Goal: Task Accomplishment & Management: Manage account settings

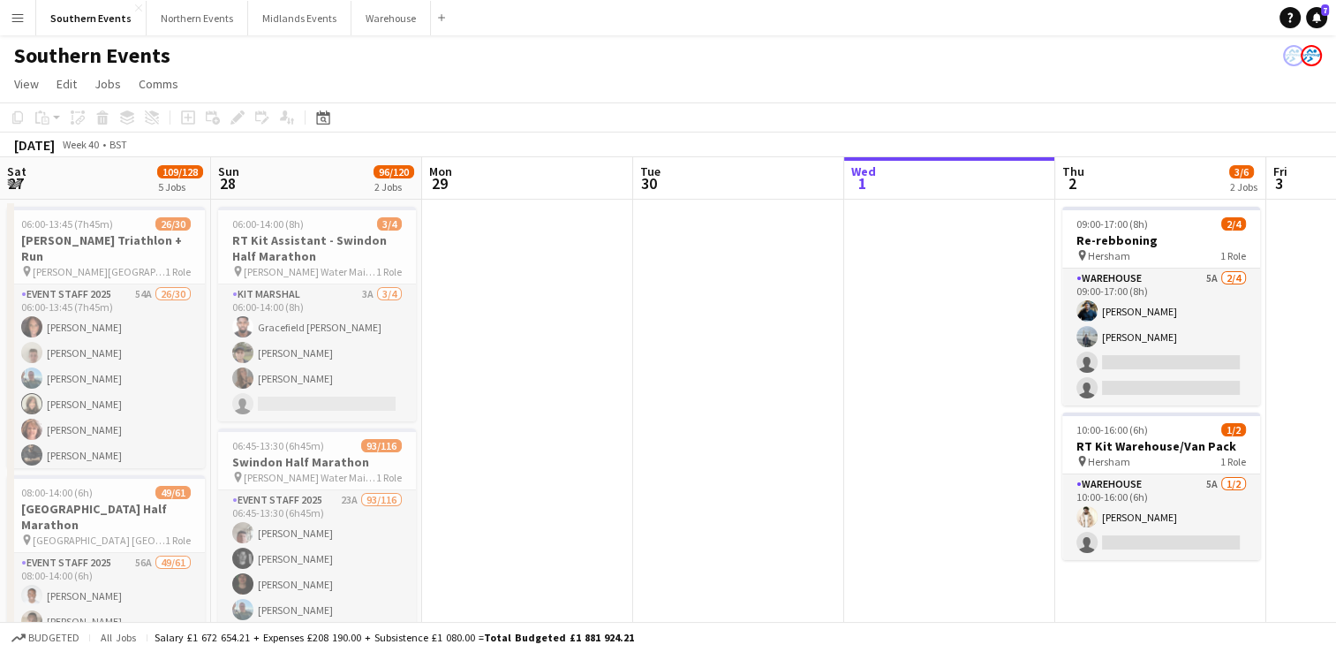
scroll to position [0, 699]
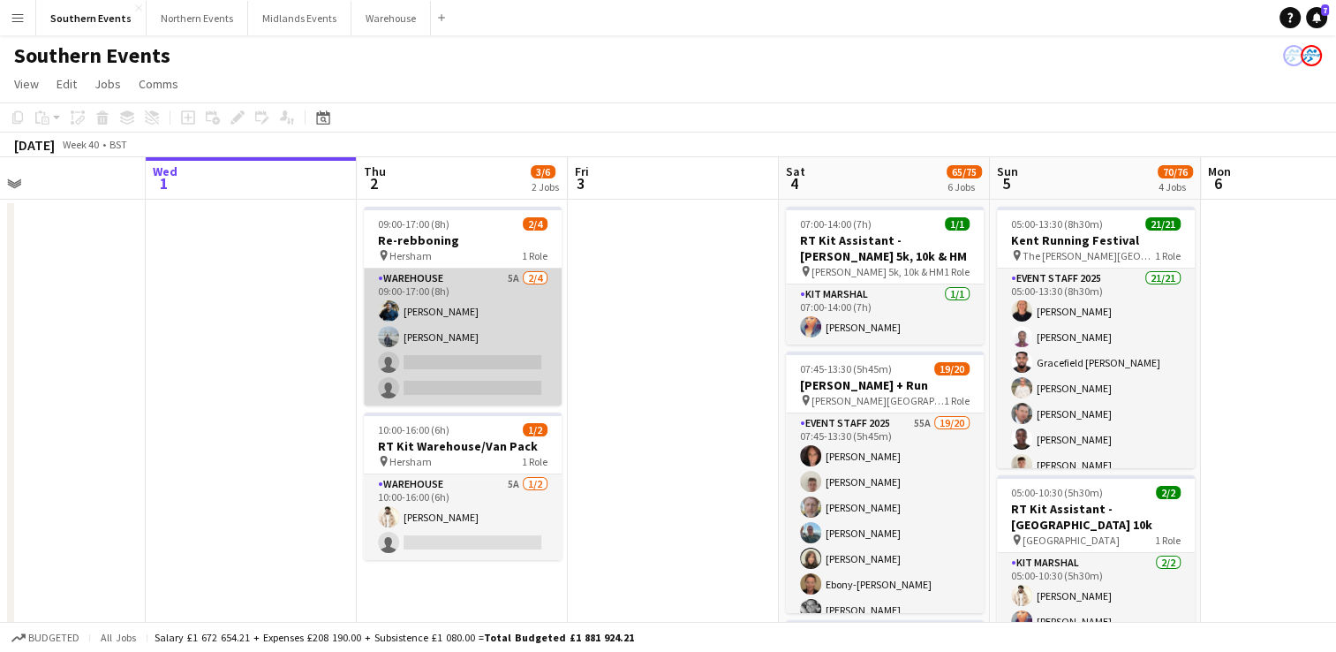
click at [417, 336] on app-card-role "Warehouse 5A [DATE] 09:00-17:00 (8h) [PERSON_NAME] [PERSON_NAME] single-neutral…" at bounding box center [463, 337] width 198 height 137
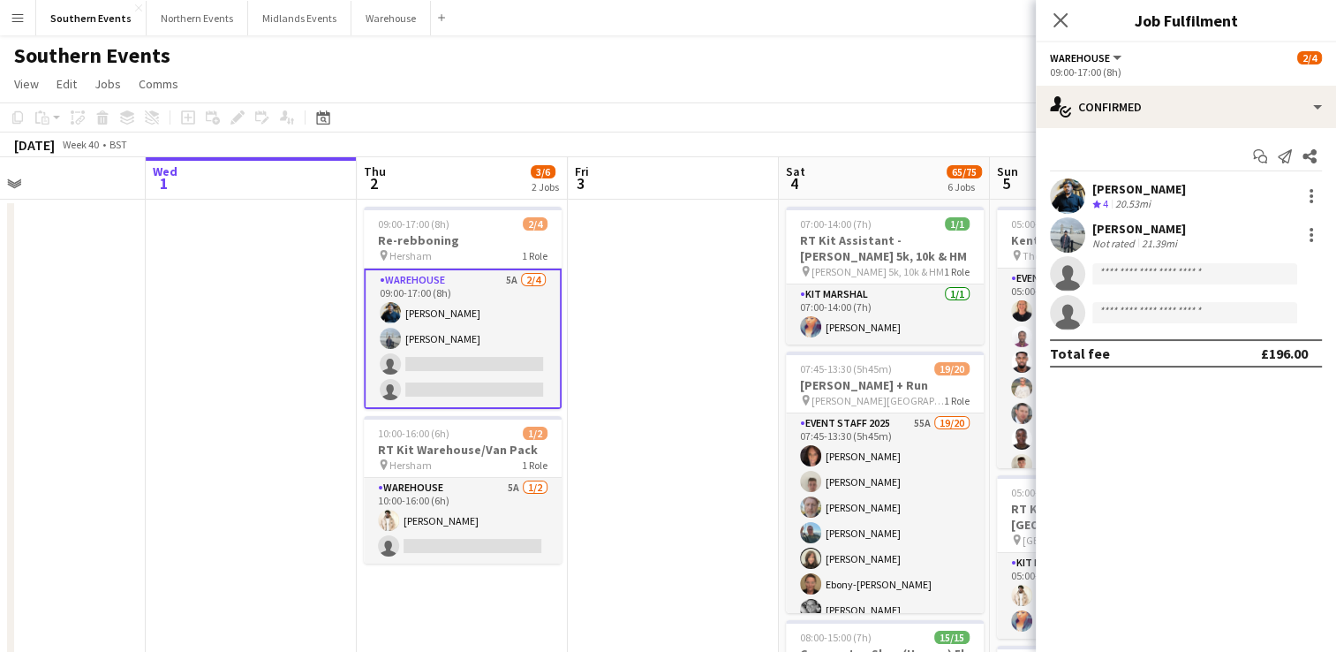
click at [1071, 236] on app-user-avatar at bounding box center [1067, 234] width 35 height 35
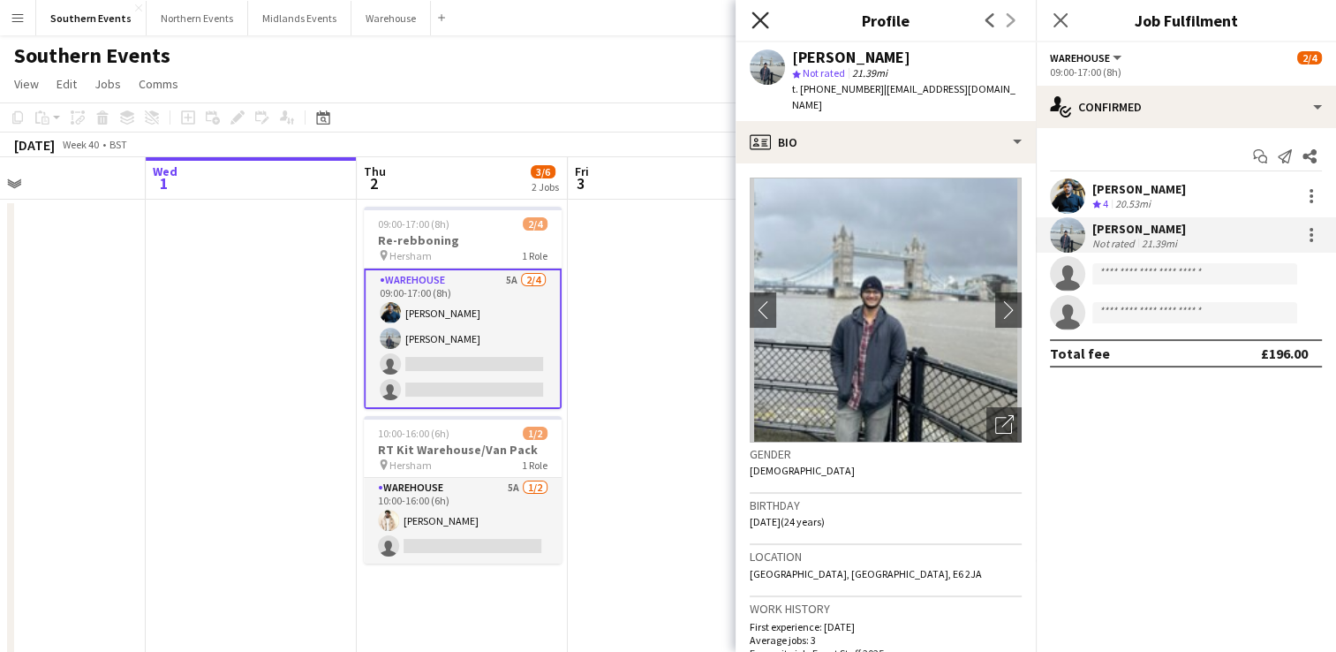
click at [754, 16] on icon at bounding box center [760, 19] width 17 height 17
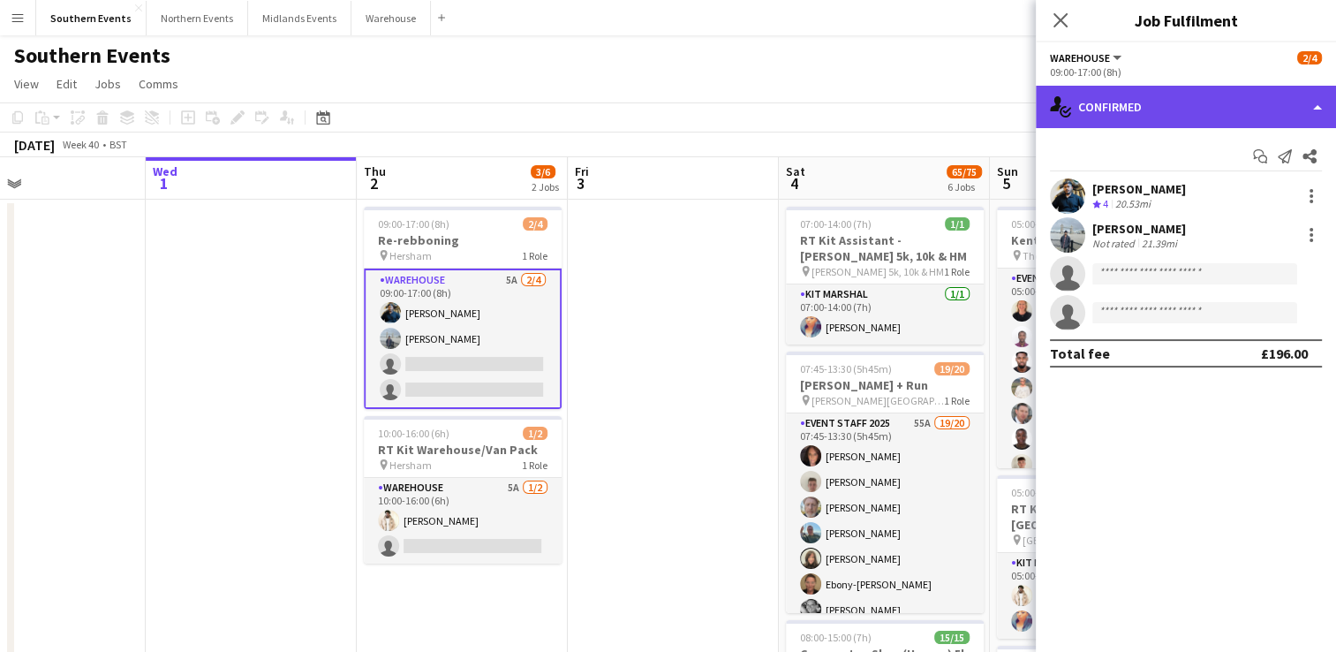
click at [1247, 102] on div "single-neutral-actions-check-2 Confirmed" at bounding box center [1186, 107] width 300 height 42
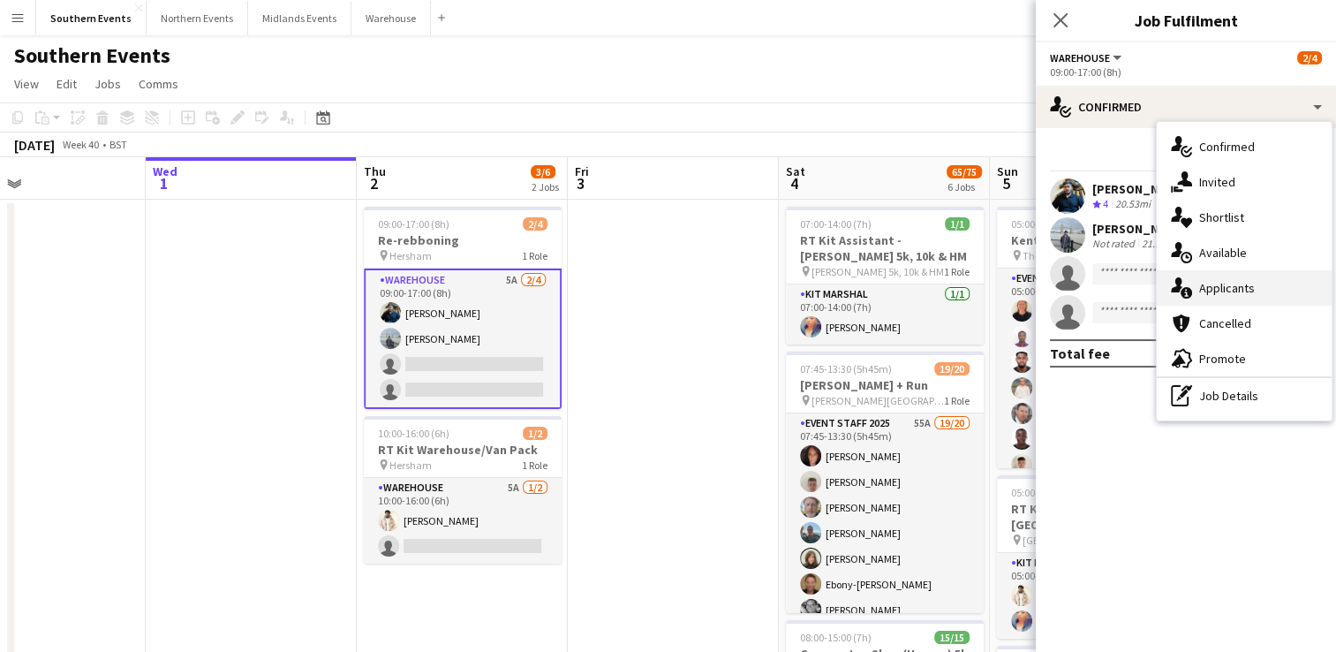
click at [1234, 286] on span "Applicants" at bounding box center [1228, 288] width 56 height 16
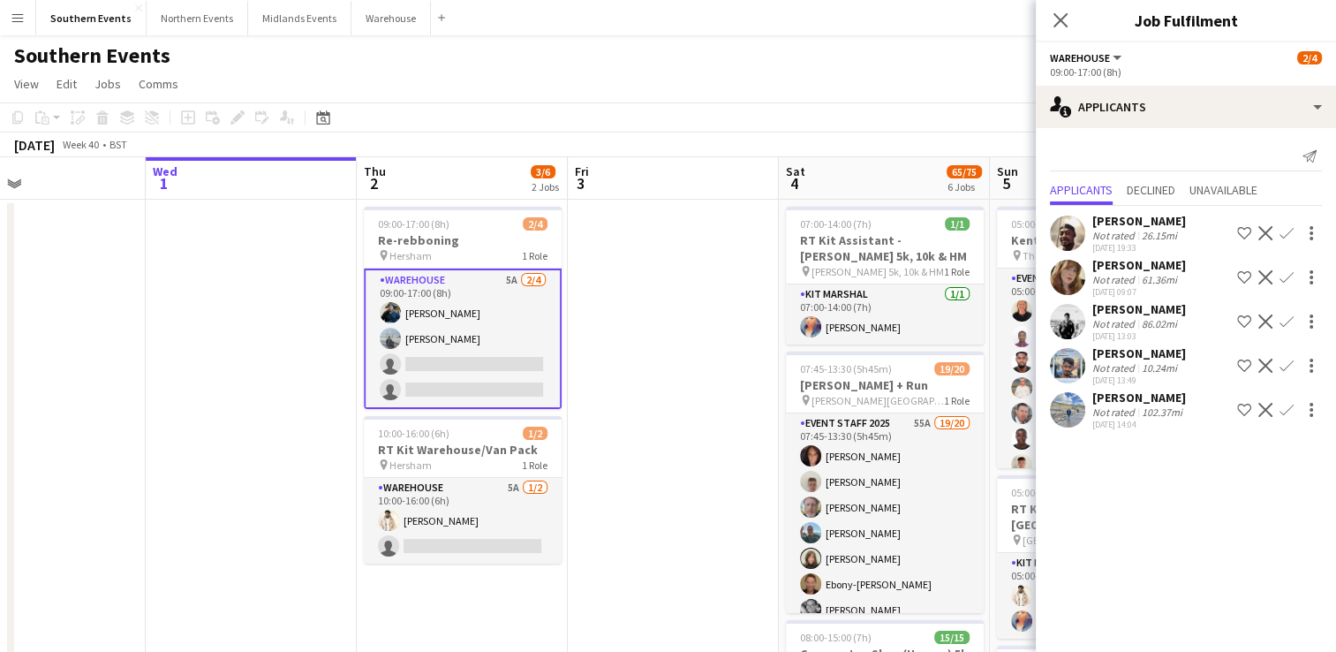
click at [1067, 279] on app-user-avatar at bounding box center [1067, 277] width 35 height 35
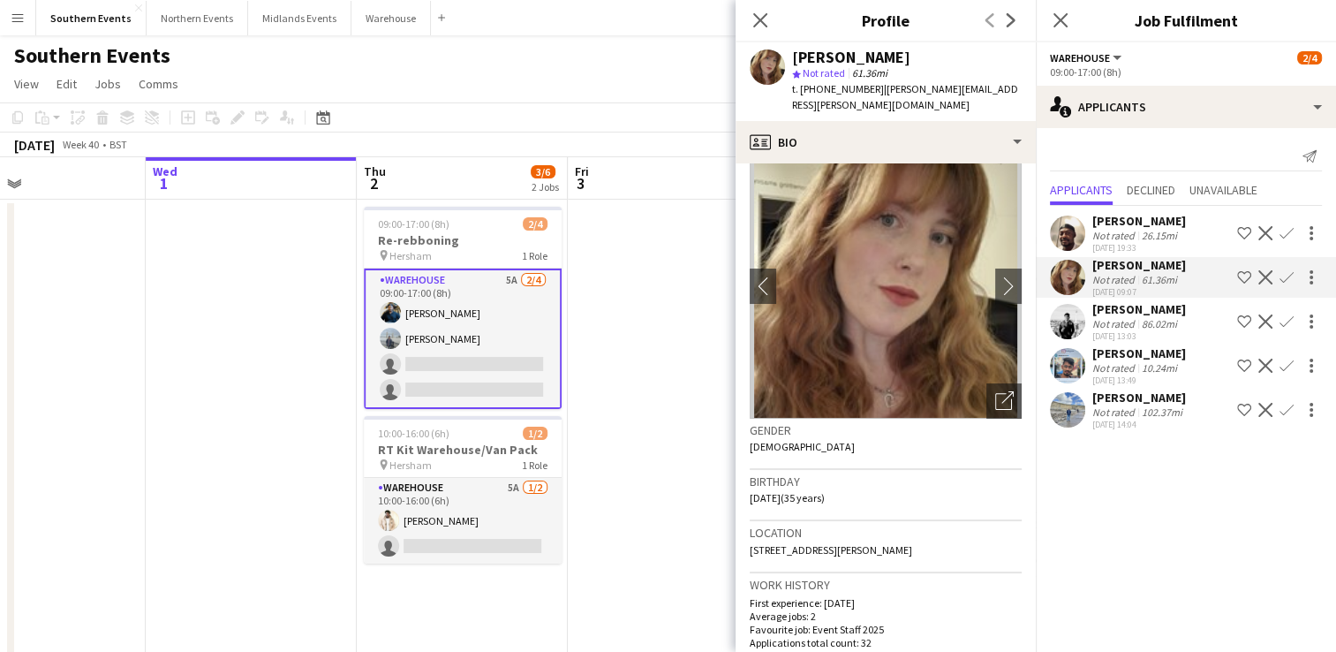
scroll to position [0, 0]
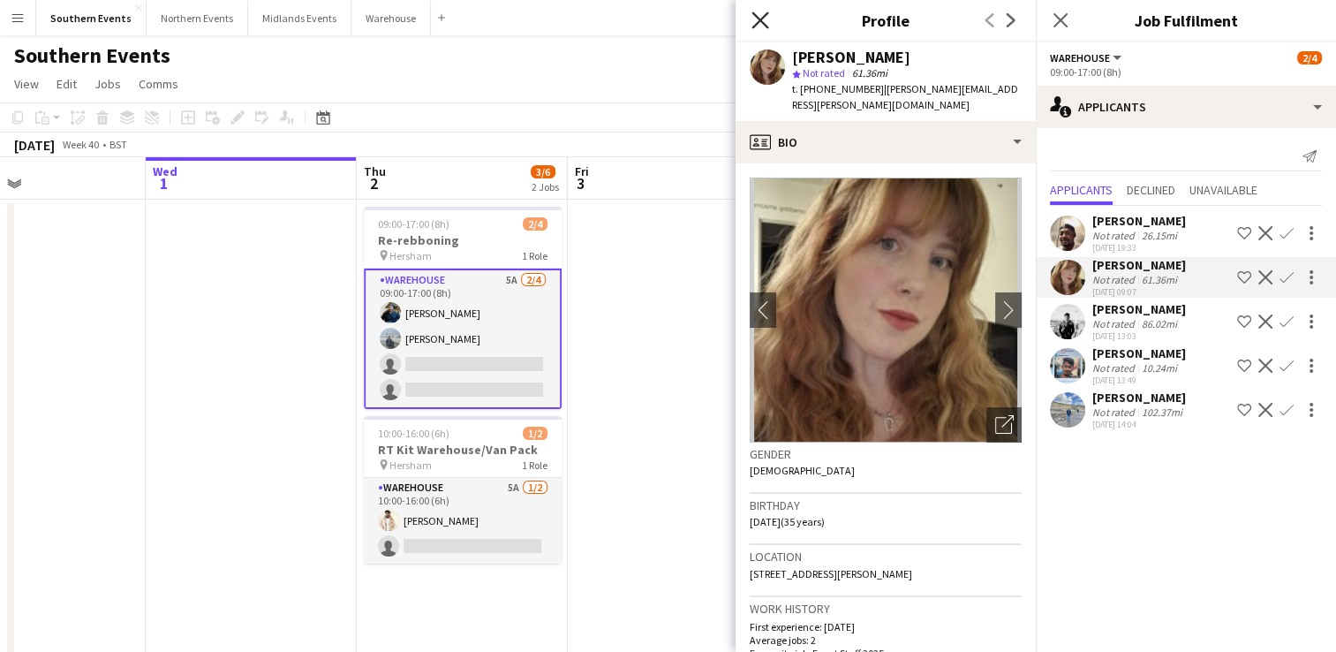
click at [763, 23] on icon at bounding box center [760, 19] width 17 height 17
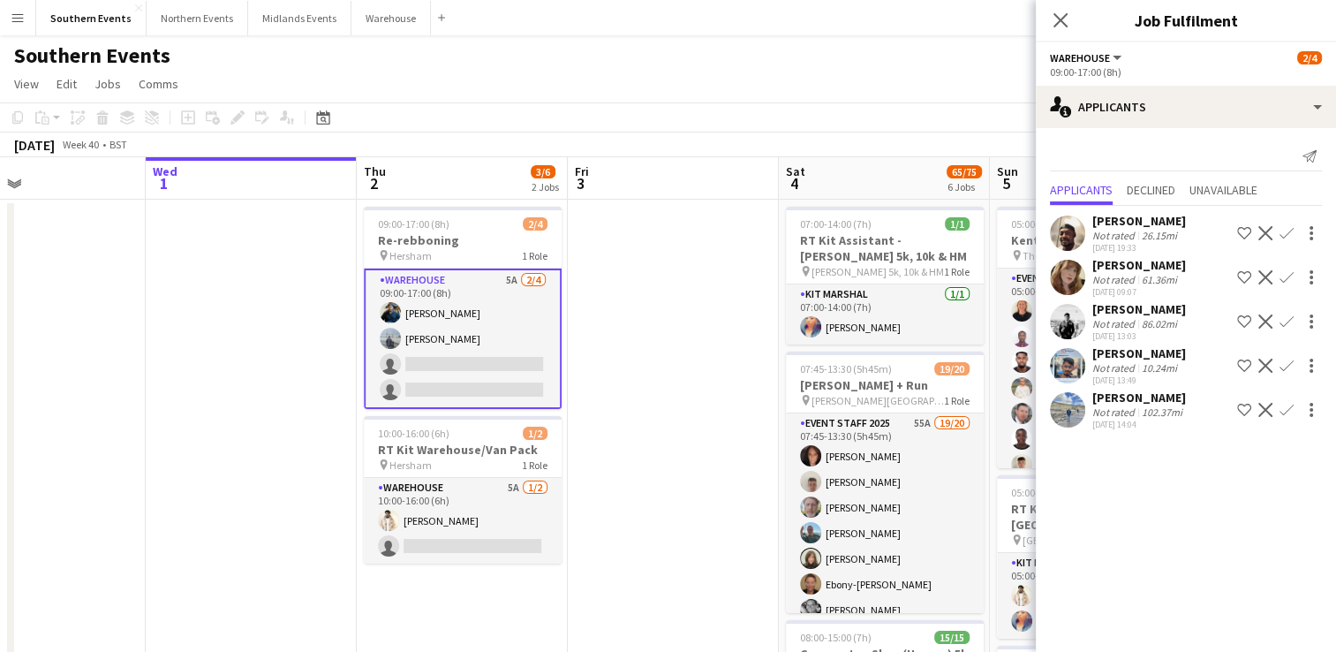
click at [1071, 281] on app-user-avatar at bounding box center [1067, 277] width 35 height 35
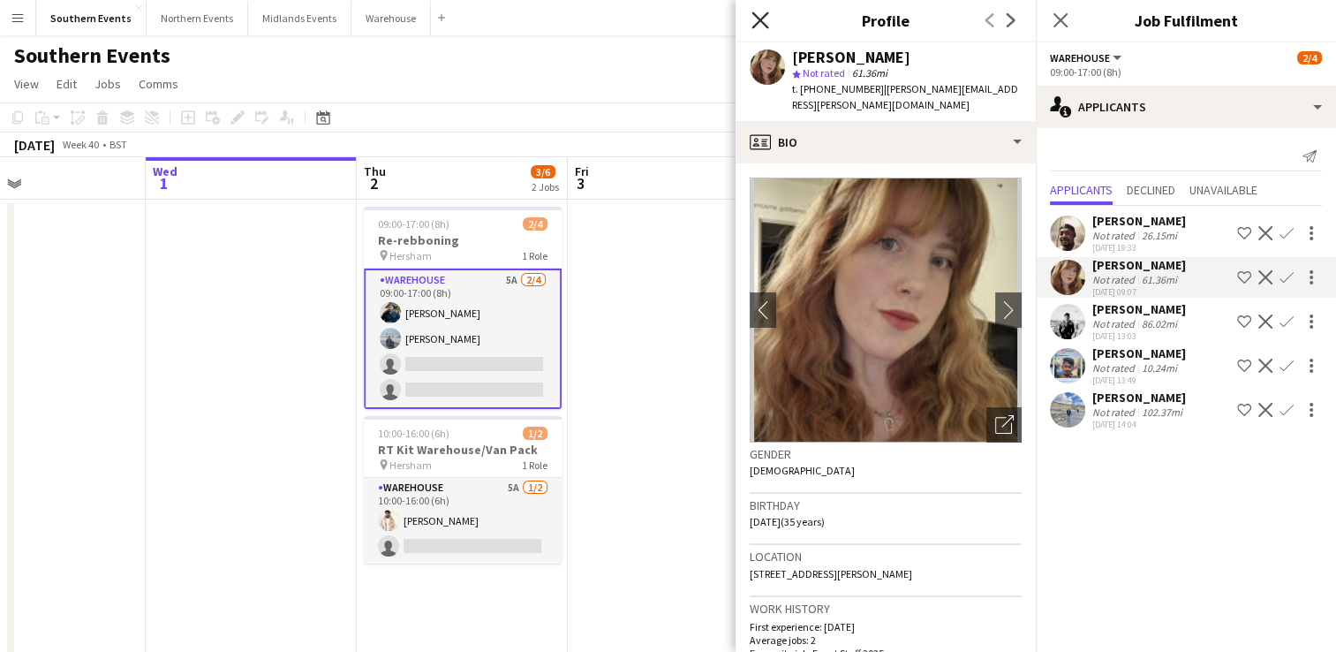
click at [756, 16] on icon at bounding box center [760, 19] width 17 height 17
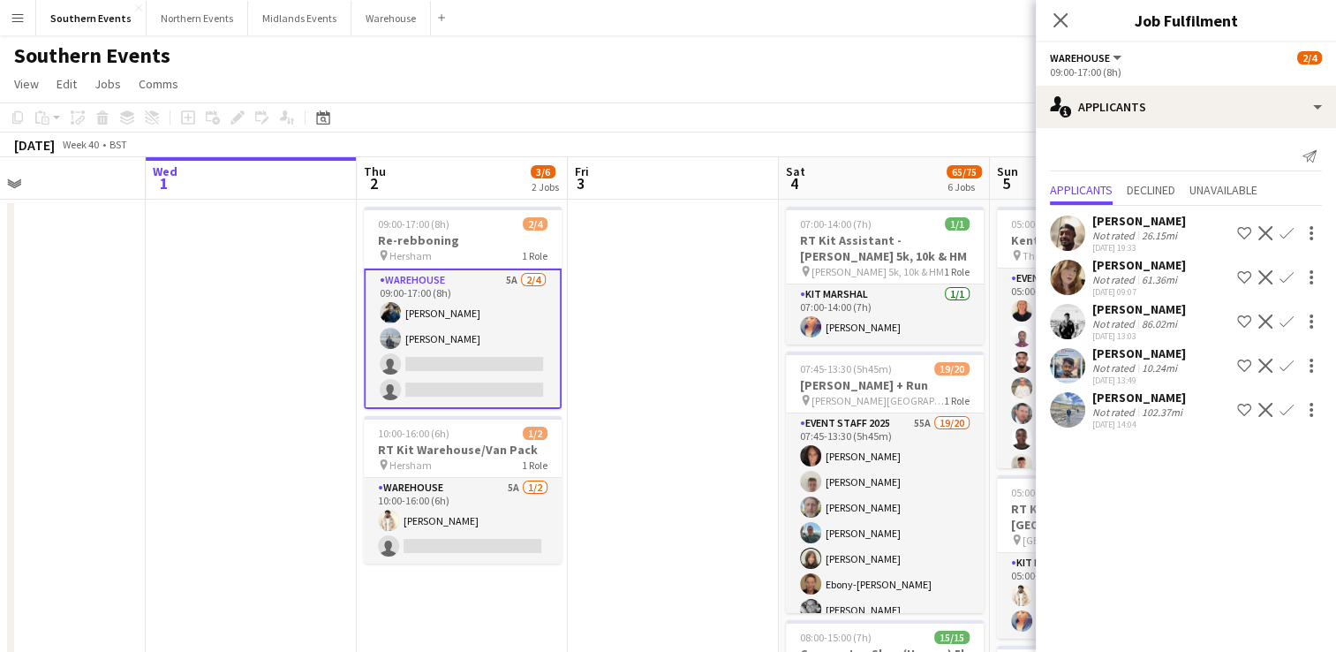
click at [1065, 381] on app-user-avatar at bounding box center [1067, 365] width 35 height 35
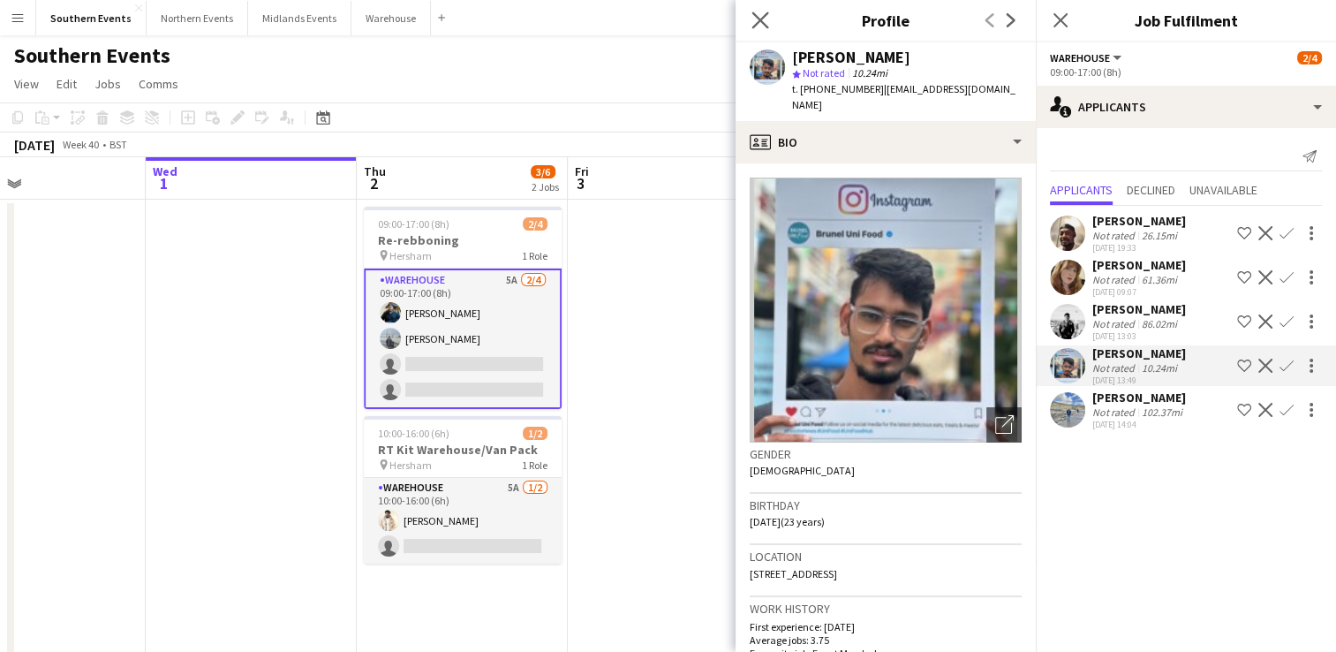
click at [753, 30] on app-icon "Close pop-in" at bounding box center [761, 21] width 26 height 26
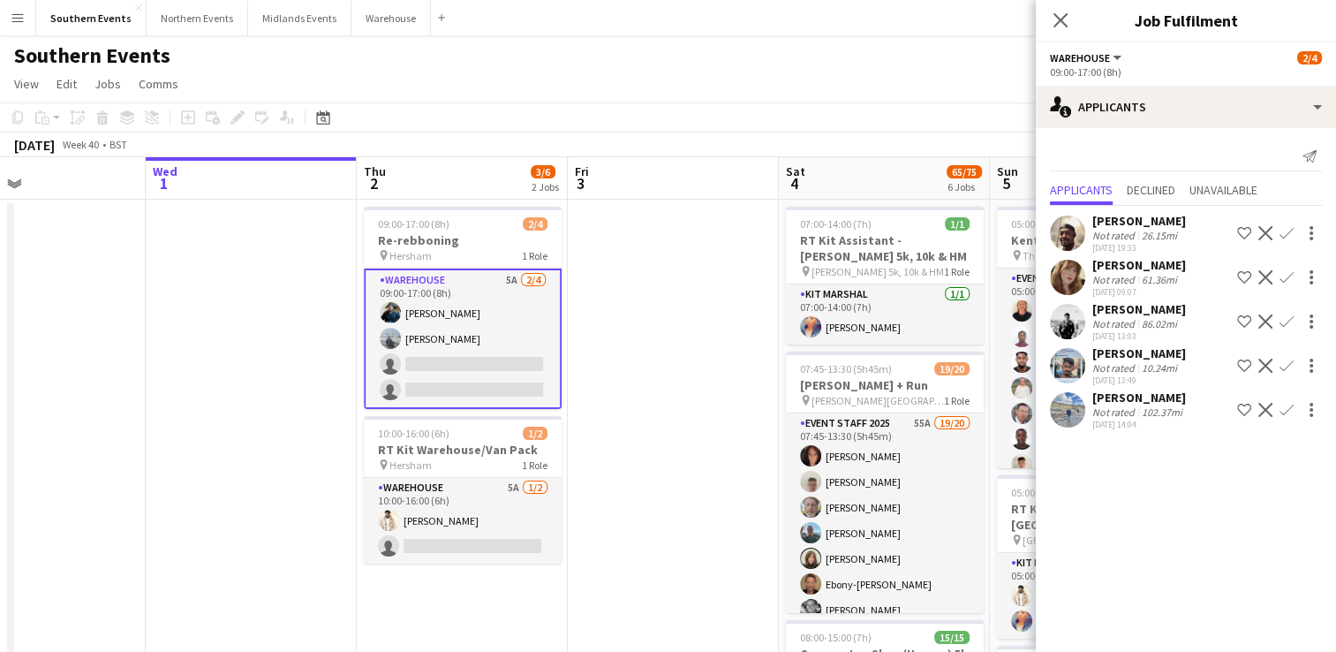
click at [1070, 418] on app-user-avatar at bounding box center [1067, 409] width 35 height 35
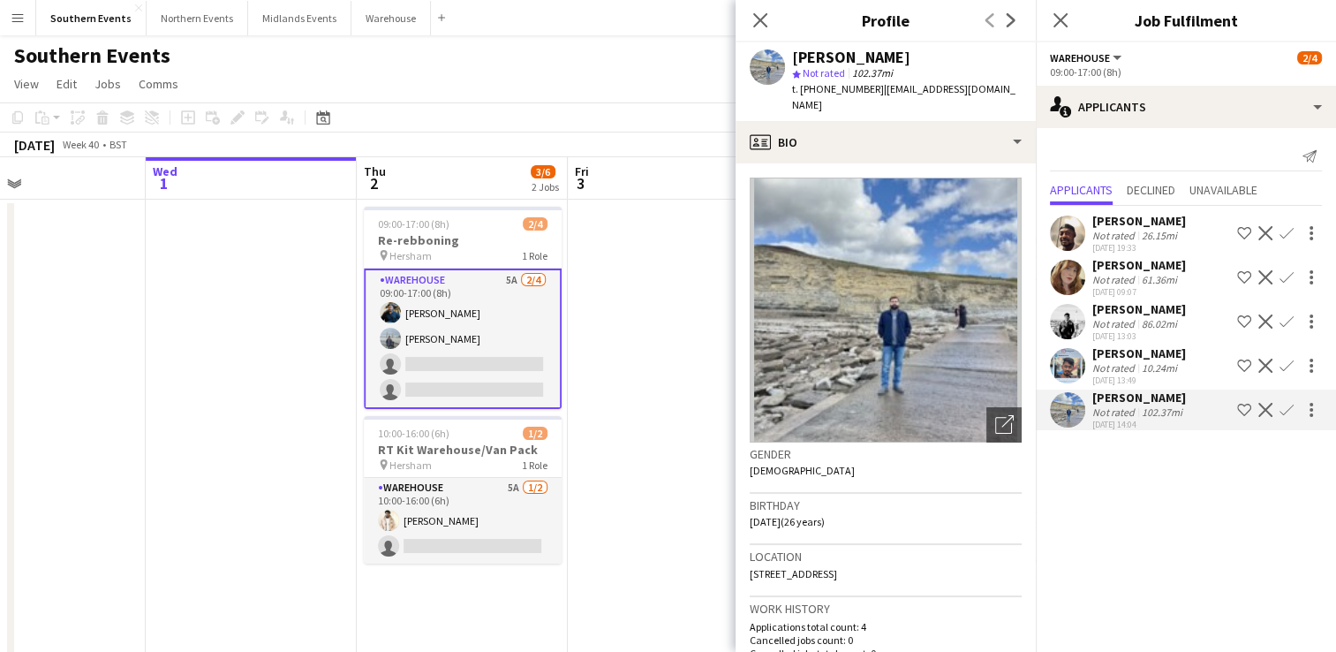
click at [1070, 375] on app-user-avatar at bounding box center [1067, 365] width 35 height 35
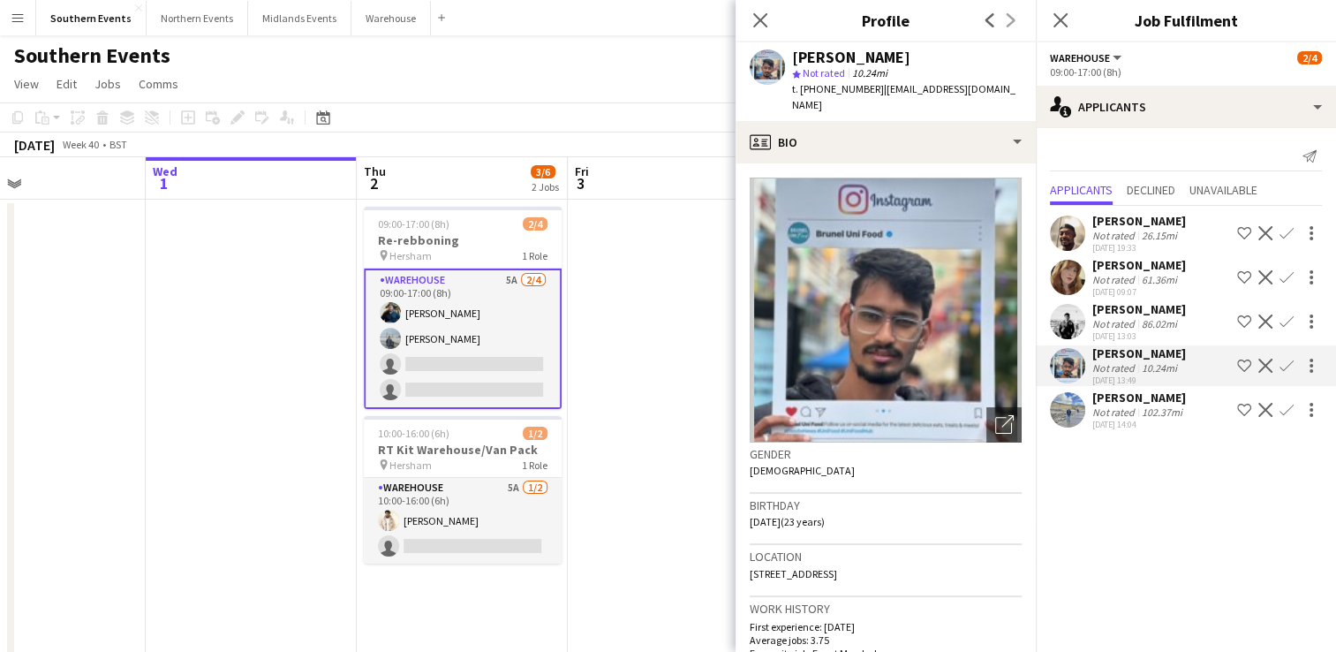
click at [1283, 373] on app-icon "Confirm" at bounding box center [1287, 366] width 14 height 14
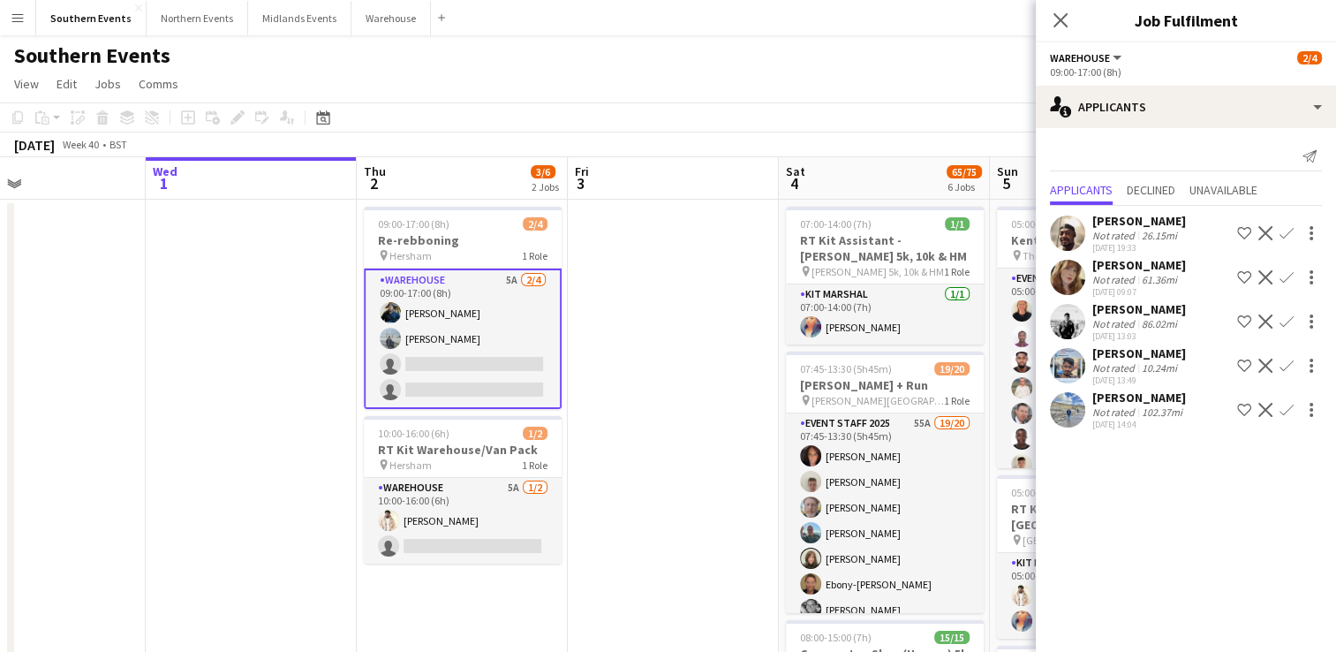
click at [1288, 373] on app-icon "Confirm" at bounding box center [1287, 366] width 14 height 14
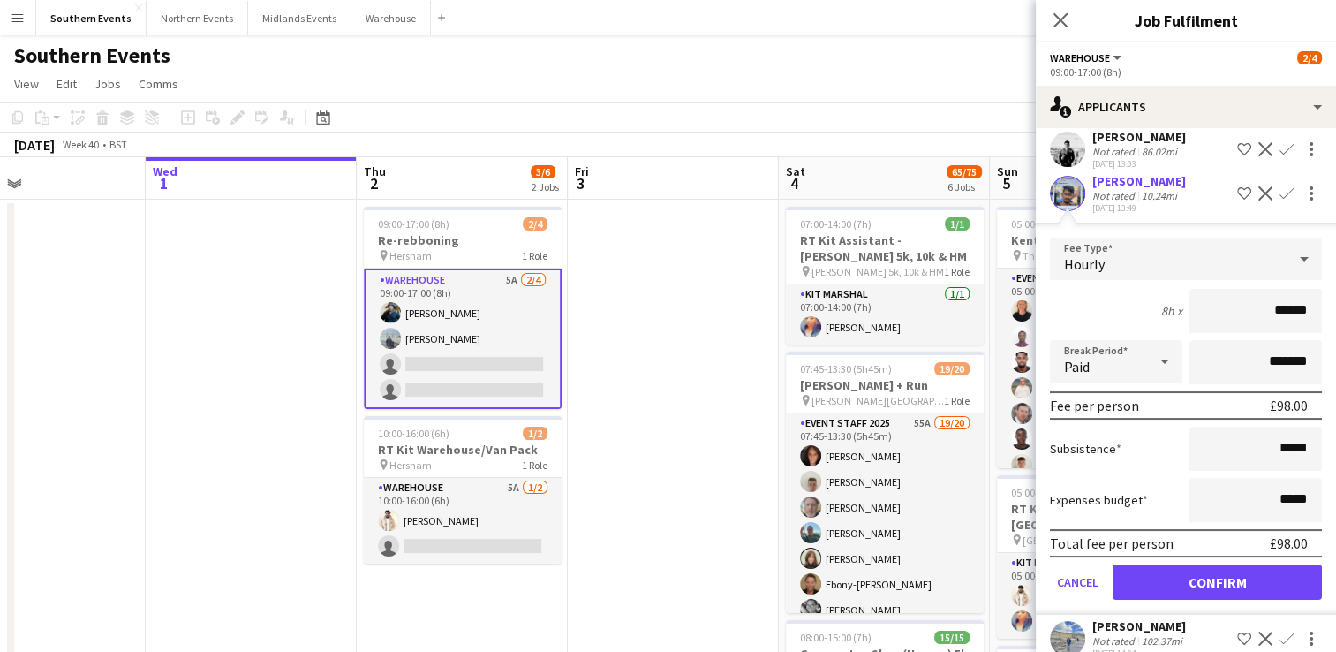
scroll to position [177, 0]
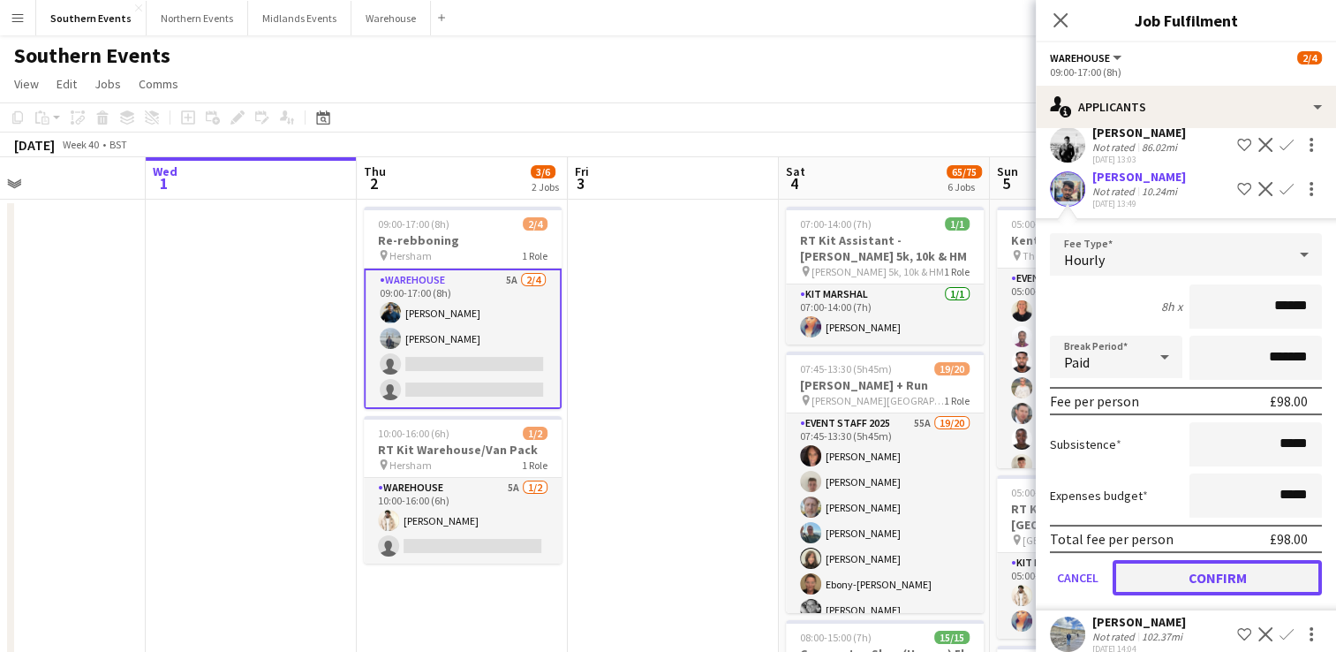
click at [1200, 592] on button "Confirm" at bounding box center [1217, 577] width 209 height 35
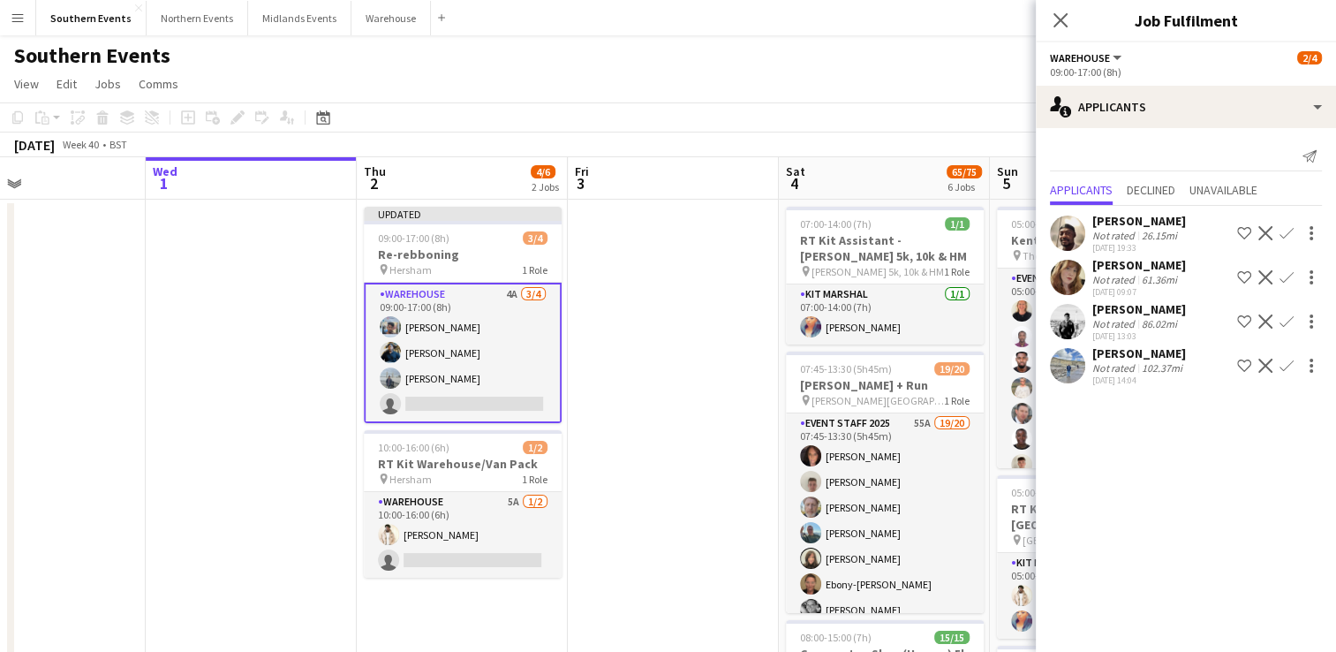
scroll to position [0, 0]
click at [1069, 244] on app-user-avatar at bounding box center [1067, 233] width 35 height 35
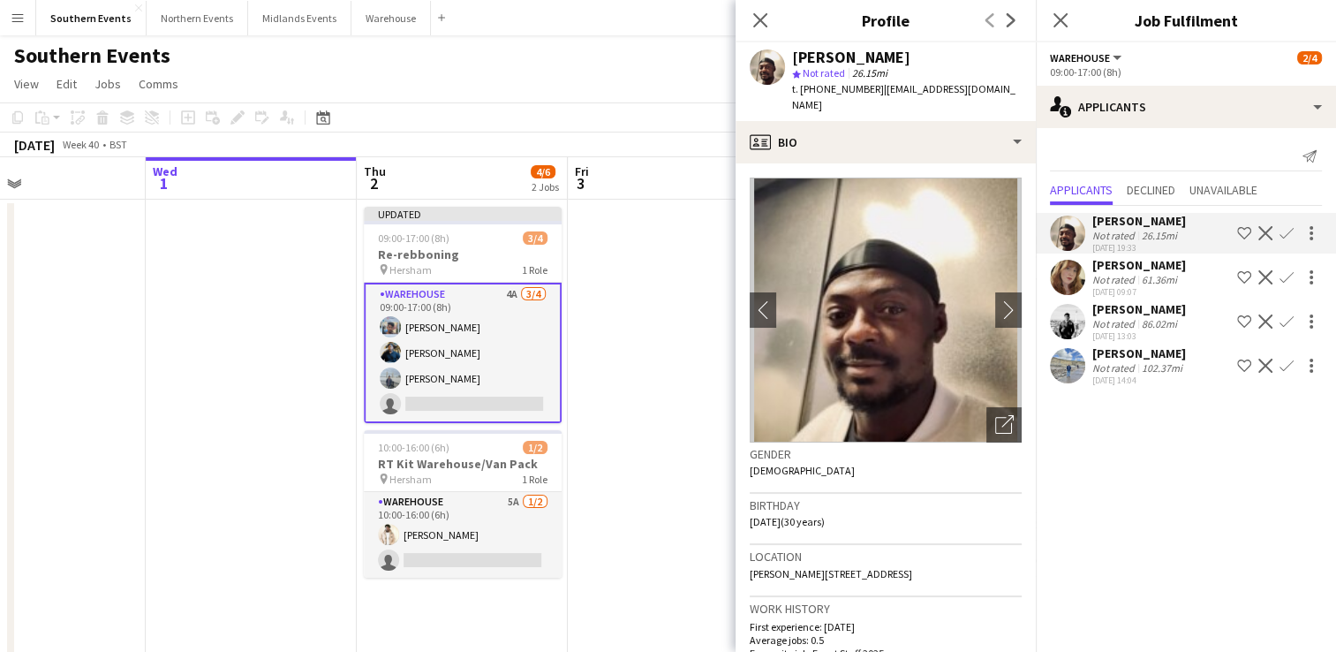
click at [1063, 270] on app-user-avatar at bounding box center [1067, 277] width 35 height 35
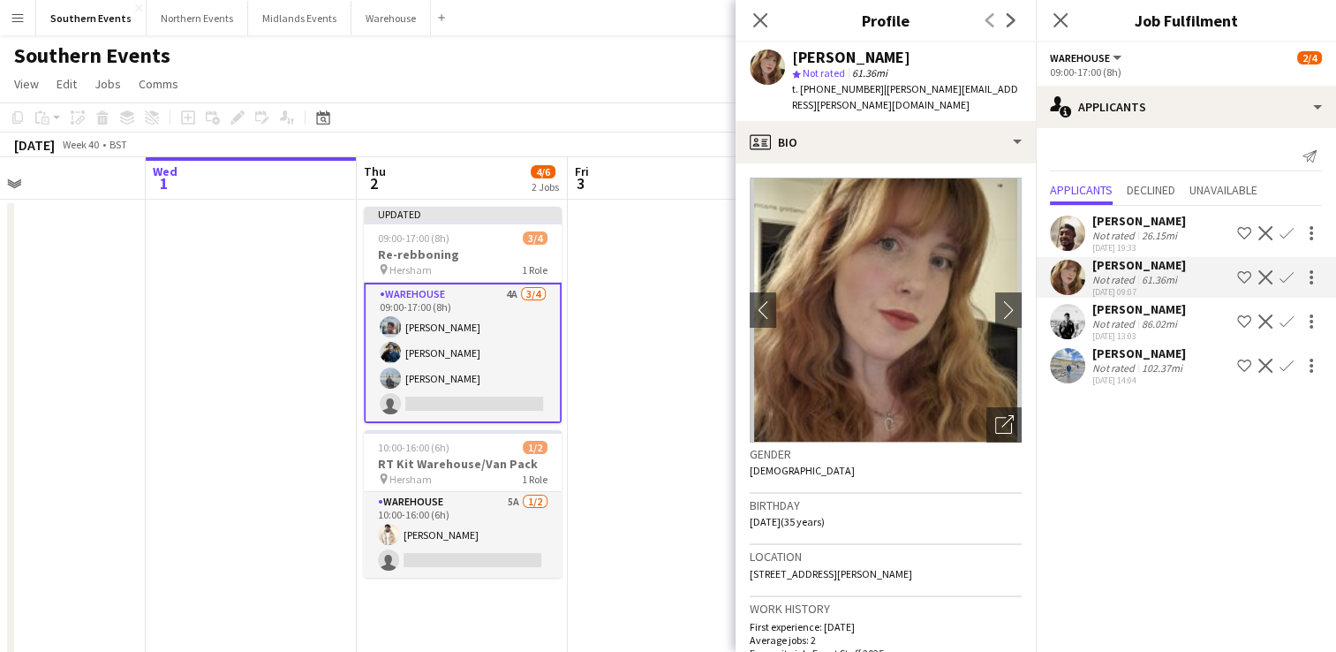
click at [1062, 337] on app-user-avatar at bounding box center [1067, 321] width 35 height 35
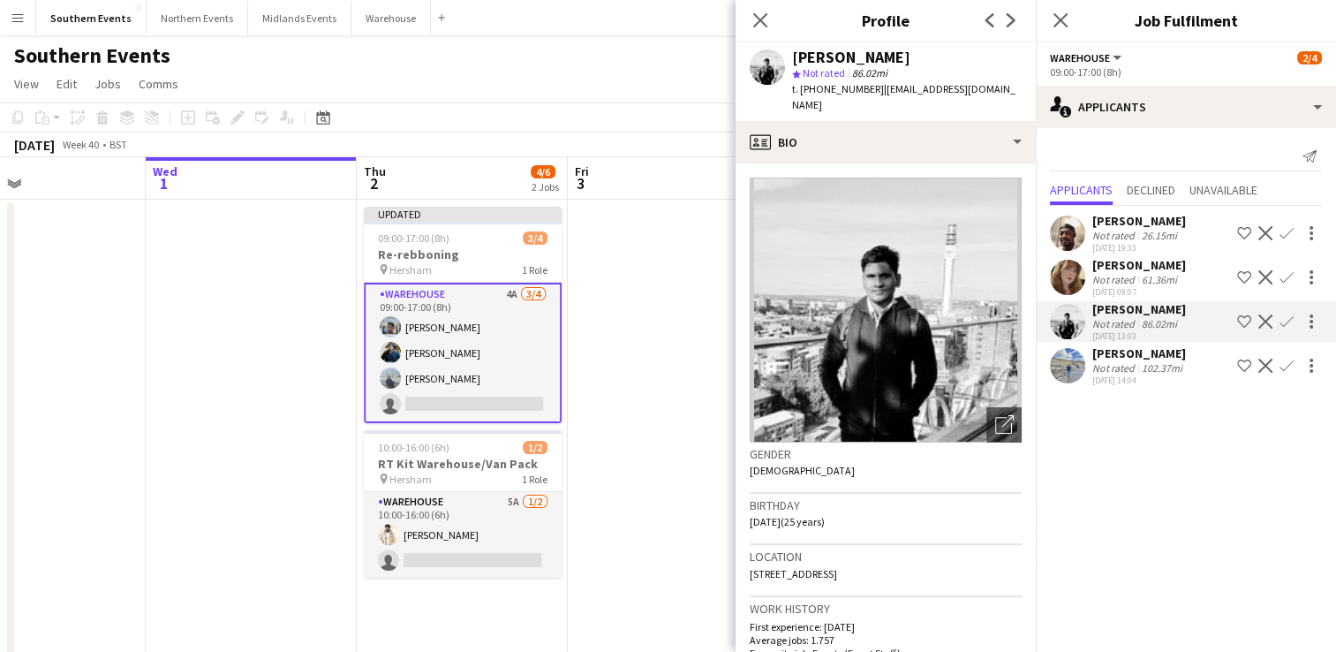
click at [1066, 380] on app-user-avatar at bounding box center [1067, 365] width 35 height 35
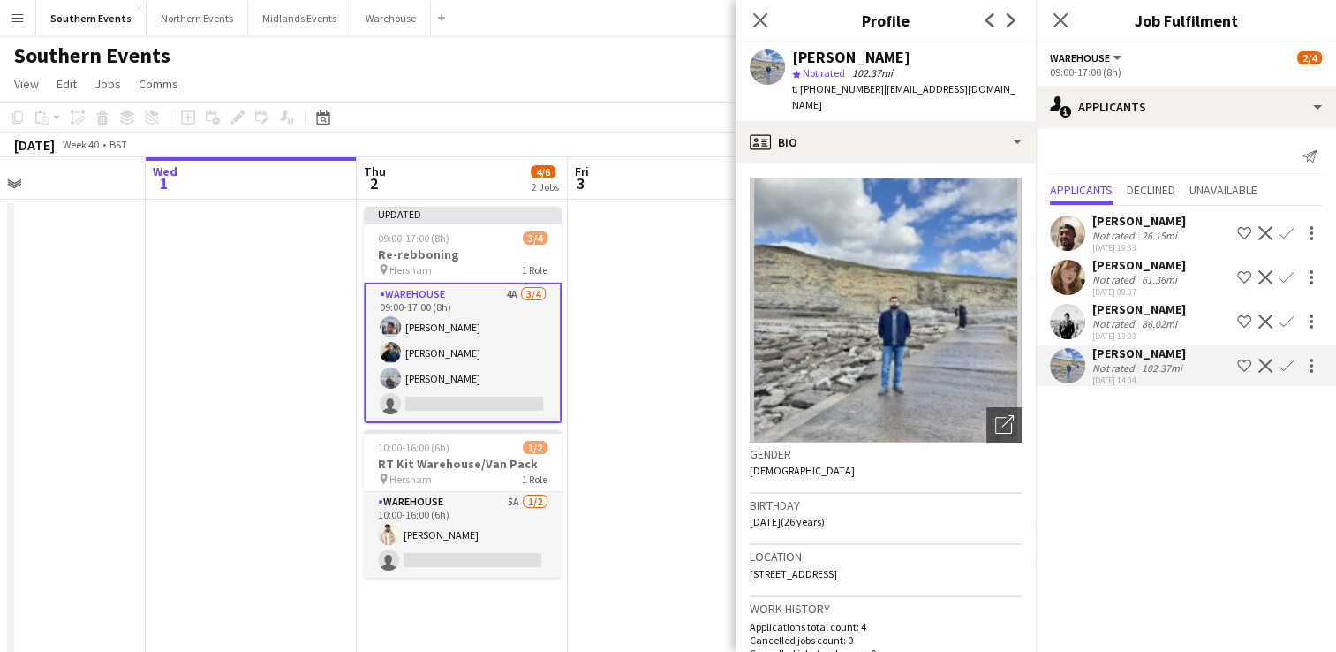
click at [1066, 238] on app-user-avatar at bounding box center [1067, 233] width 35 height 35
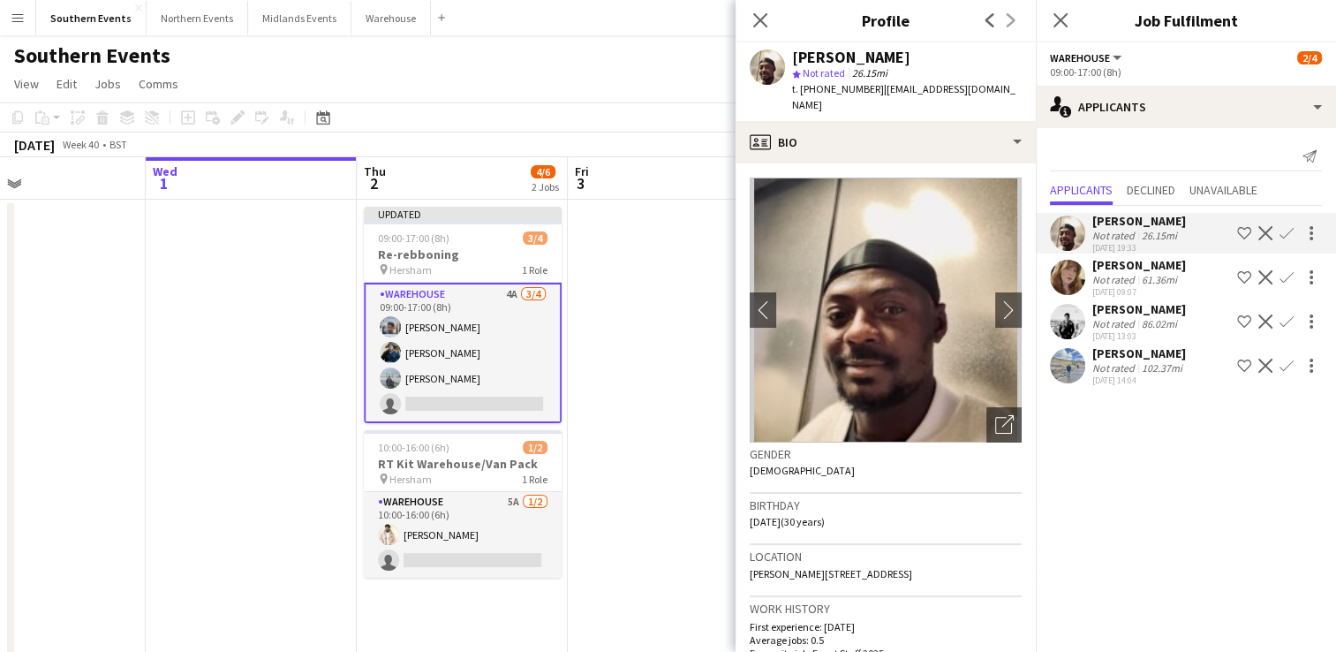
click at [442, 371] on app-card-role "Warehouse 4A [DATE] 09:00-17:00 (8h) [PERSON_NAME] [PERSON_NAME] [PERSON_NAME] …" at bounding box center [463, 353] width 198 height 140
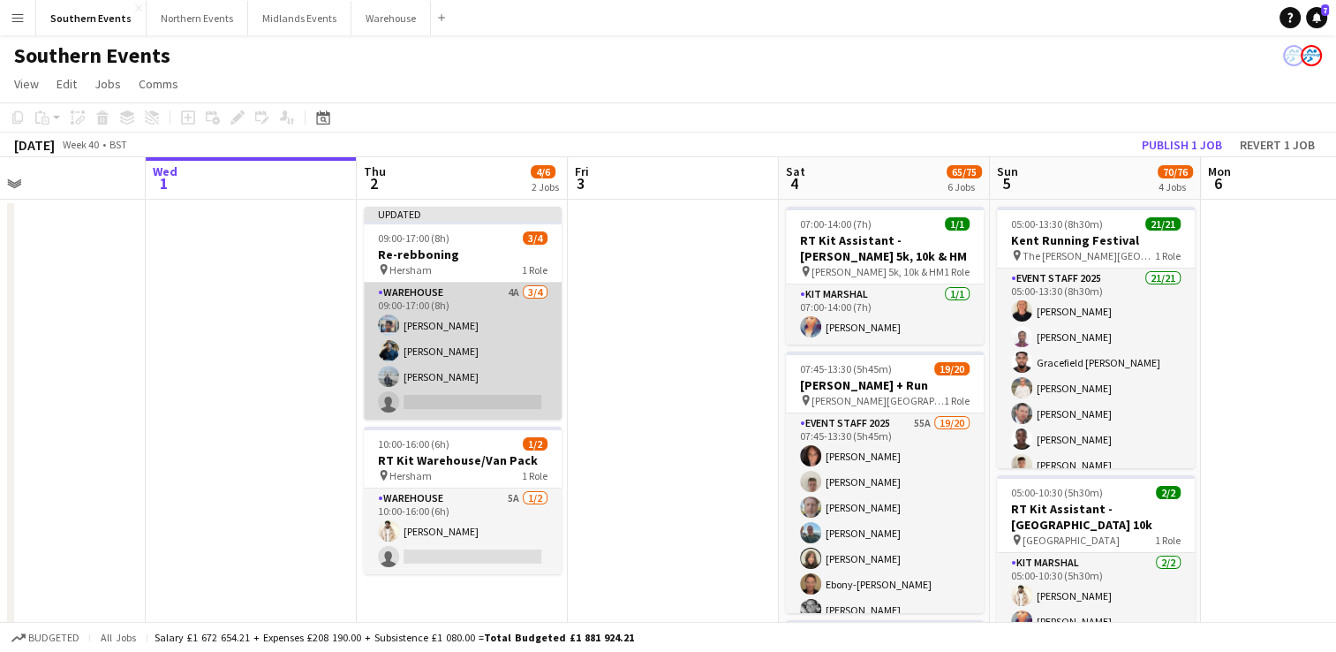
click at [446, 381] on app-card-role "Warehouse 4A [DATE] 09:00-17:00 (8h) [PERSON_NAME] [PERSON_NAME] [PERSON_NAME] …" at bounding box center [463, 351] width 198 height 137
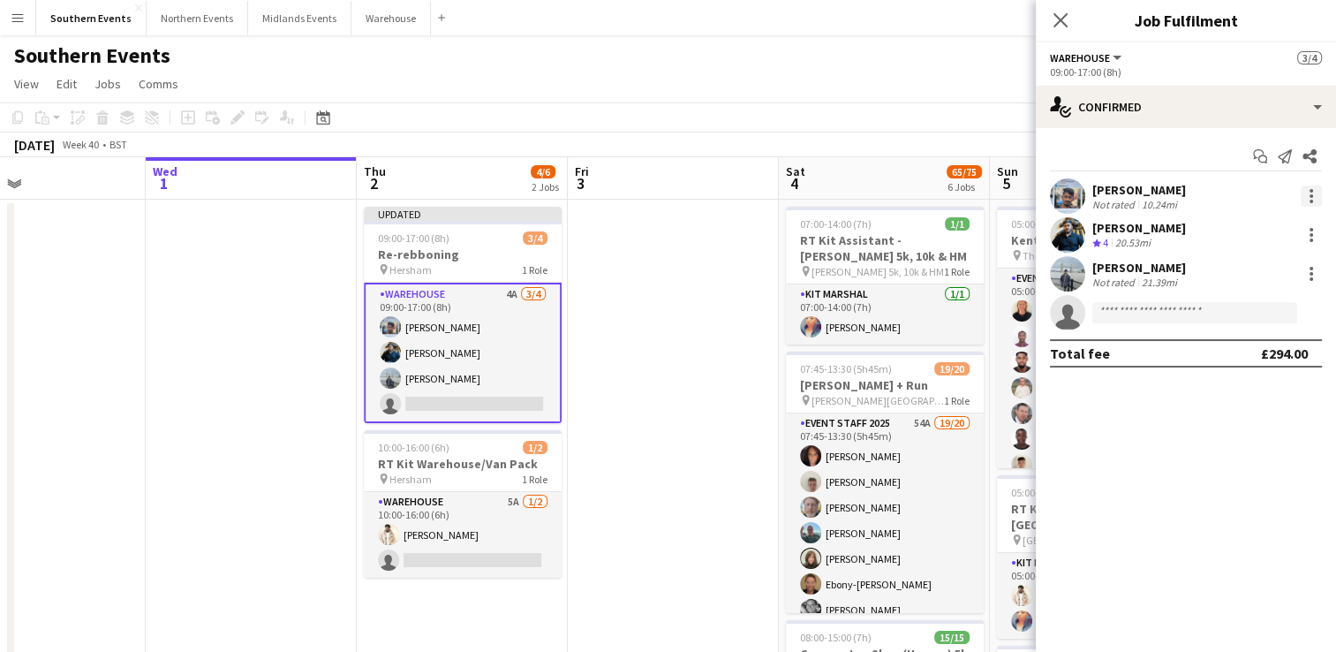
click at [1307, 195] on div at bounding box center [1311, 195] width 21 height 21
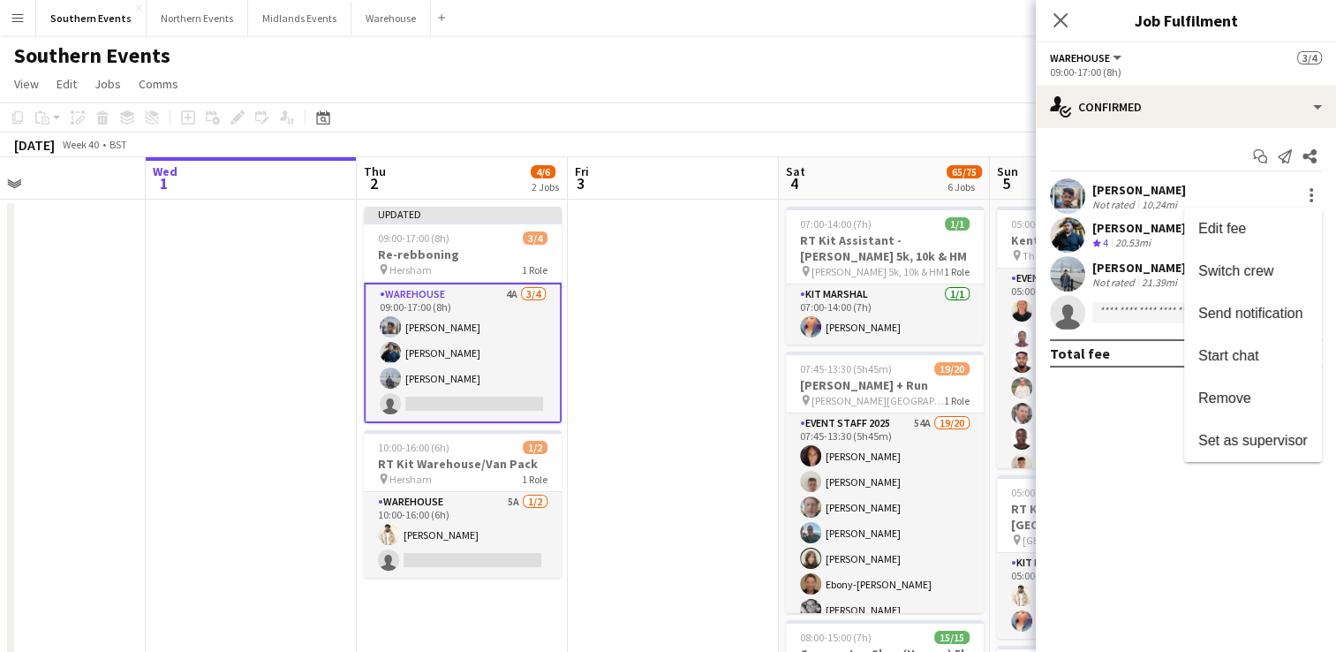
click at [1177, 200] on div at bounding box center [668, 326] width 1336 height 652
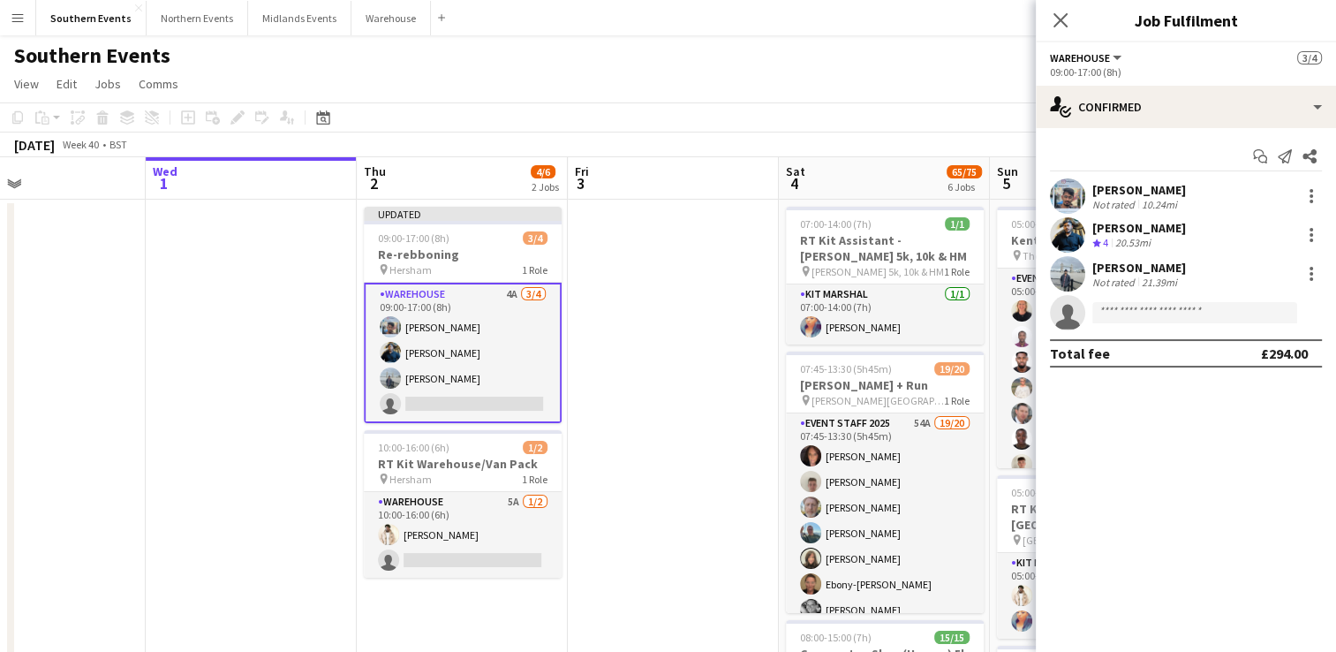
click at [1152, 193] on div "[PERSON_NAME]" at bounding box center [1140, 190] width 94 height 16
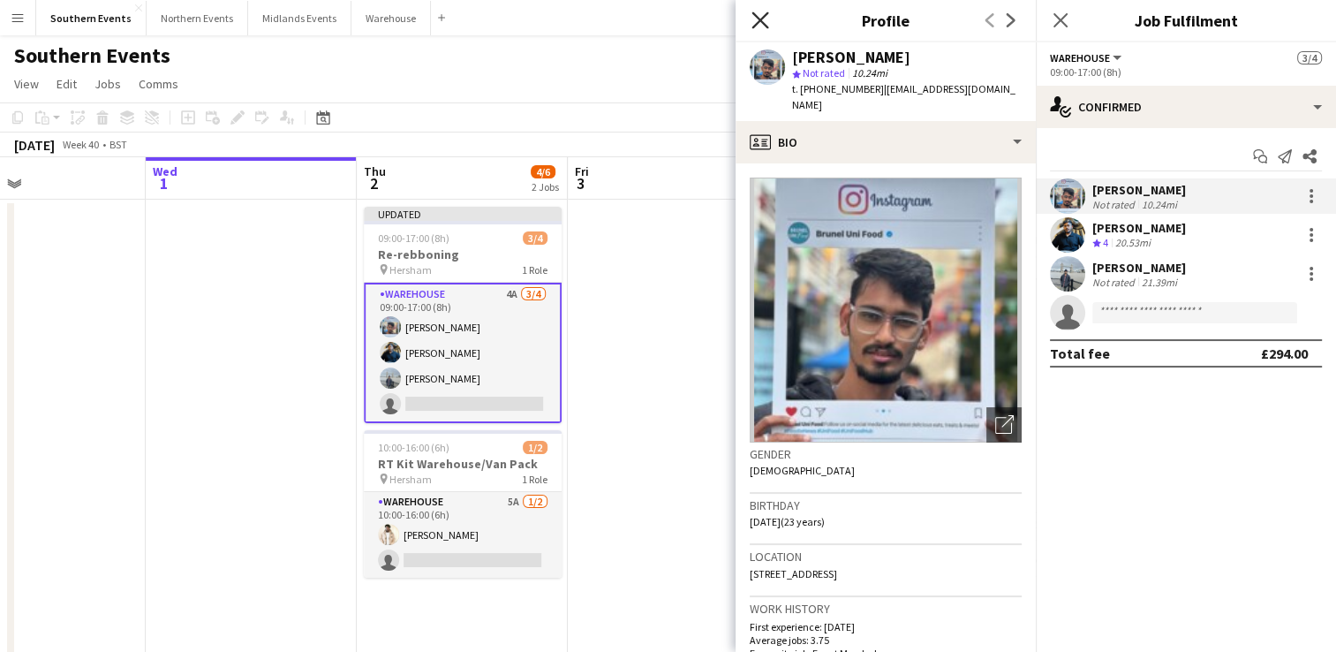
click at [759, 20] on icon at bounding box center [760, 19] width 17 height 17
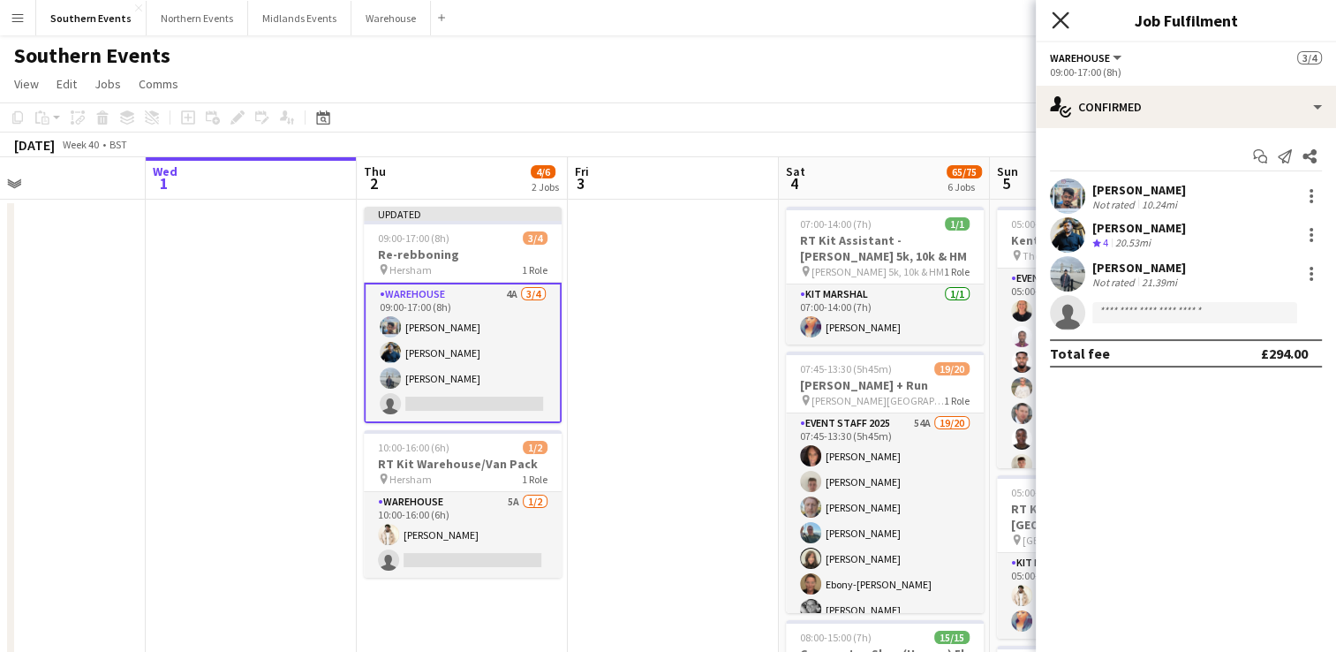
click at [1063, 26] on icon "Close pop-in" at bounding box center [1060, 19] width 17 height 17
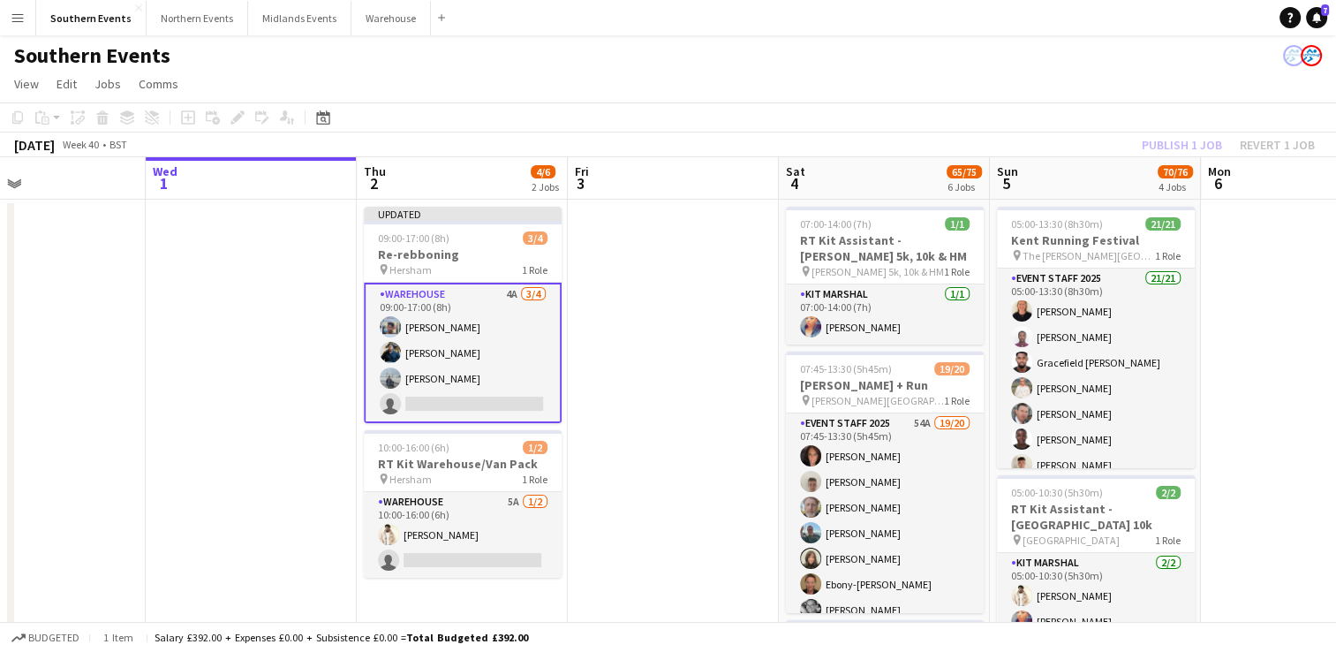
click at [1183, 153] on div "Publish 1 job Revert 1 job" at bounding box center [1229, 144] width 216 height 23
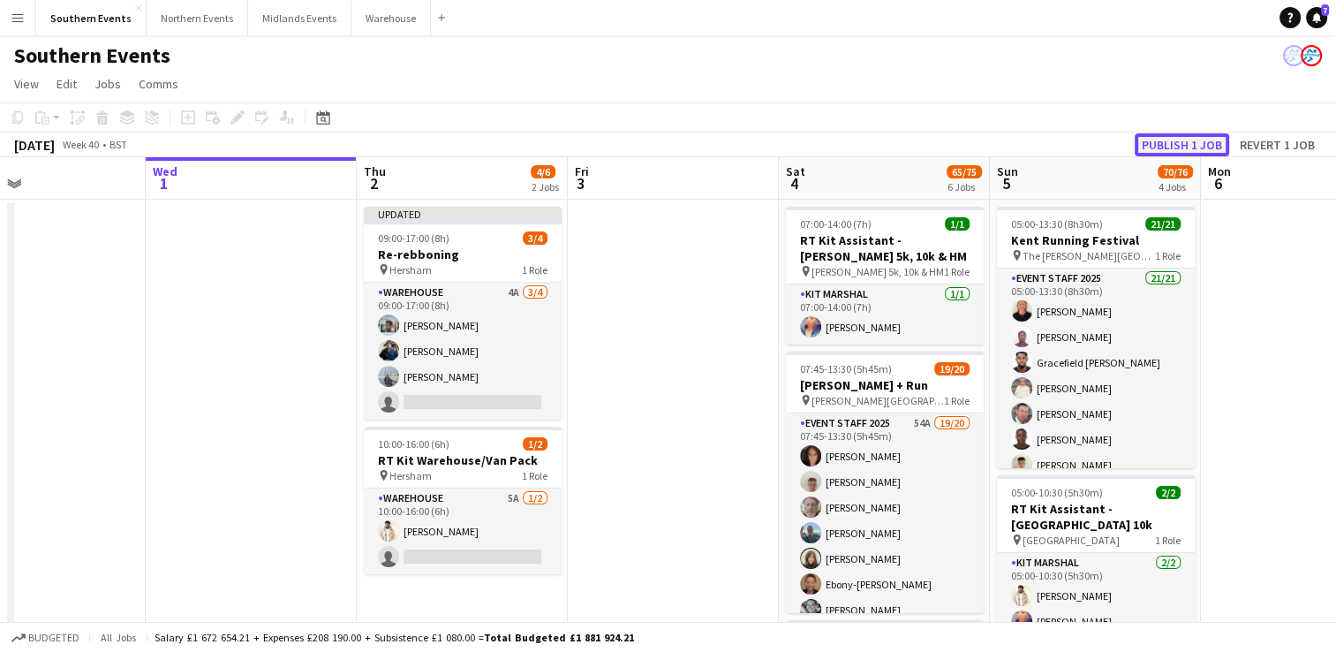
click at [1178, 149] on button "Publish 1 job" at bounding box center [1182, 144] width 95 height 23
